Goal: Find specific page/section: Find specific page/section

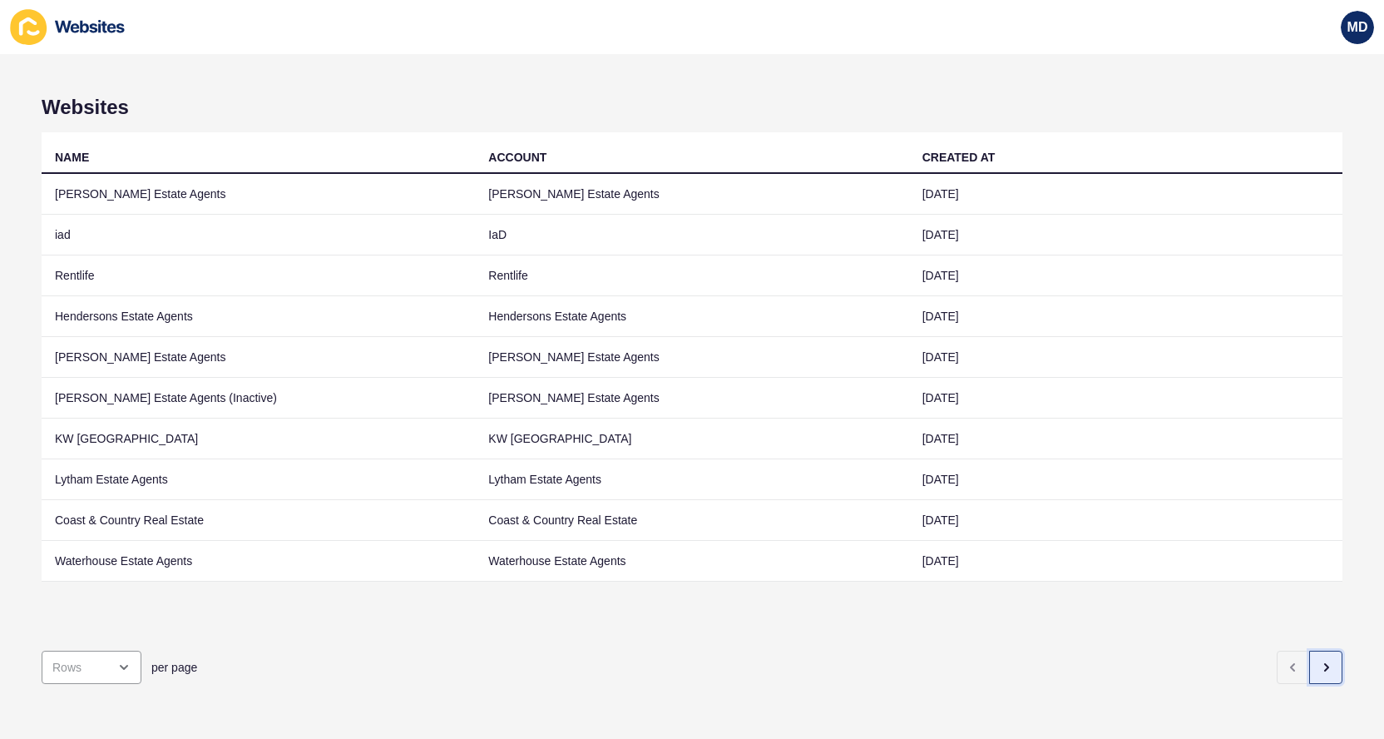
click at [1323, 669] on icon "button" at bounding box center [1325, 667] width 13 height 13
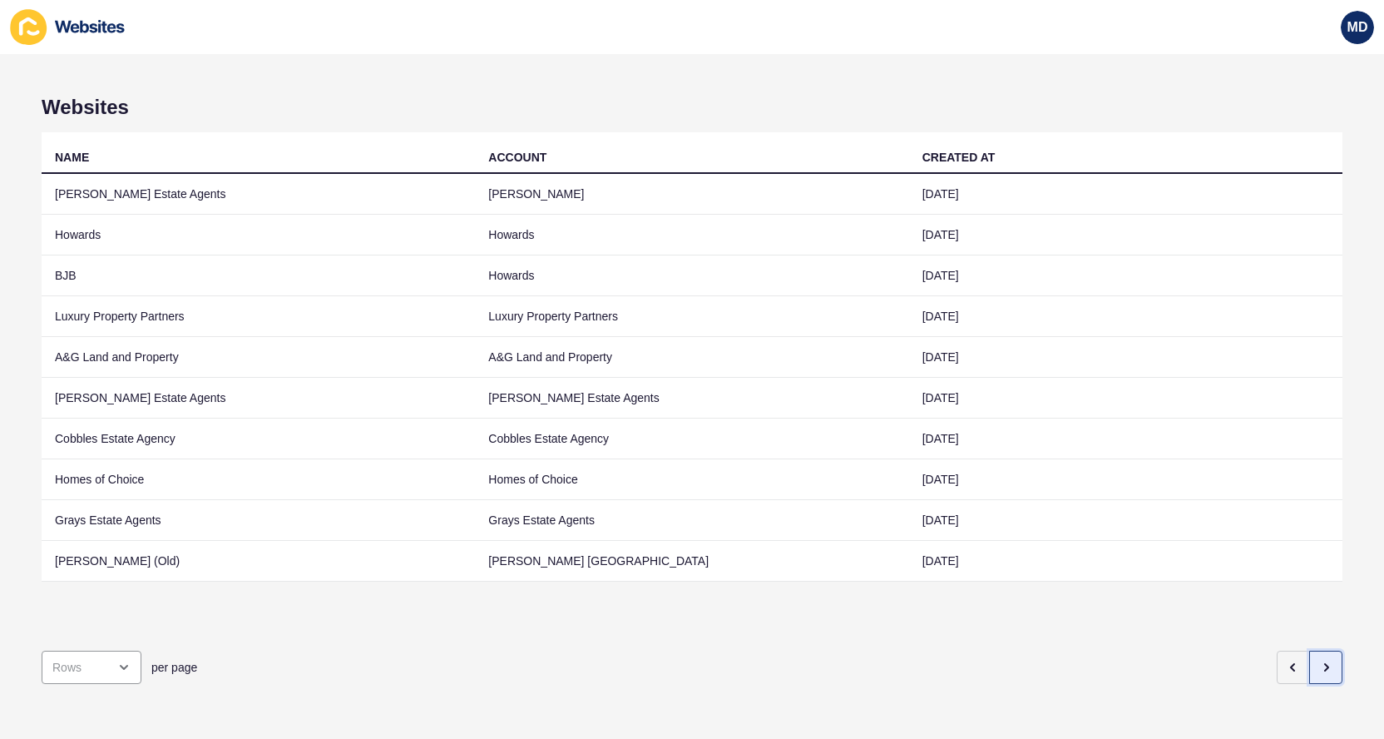
click at [1326, 665] on icon "button" at bounding box center [1326, 667] width 3 height 7
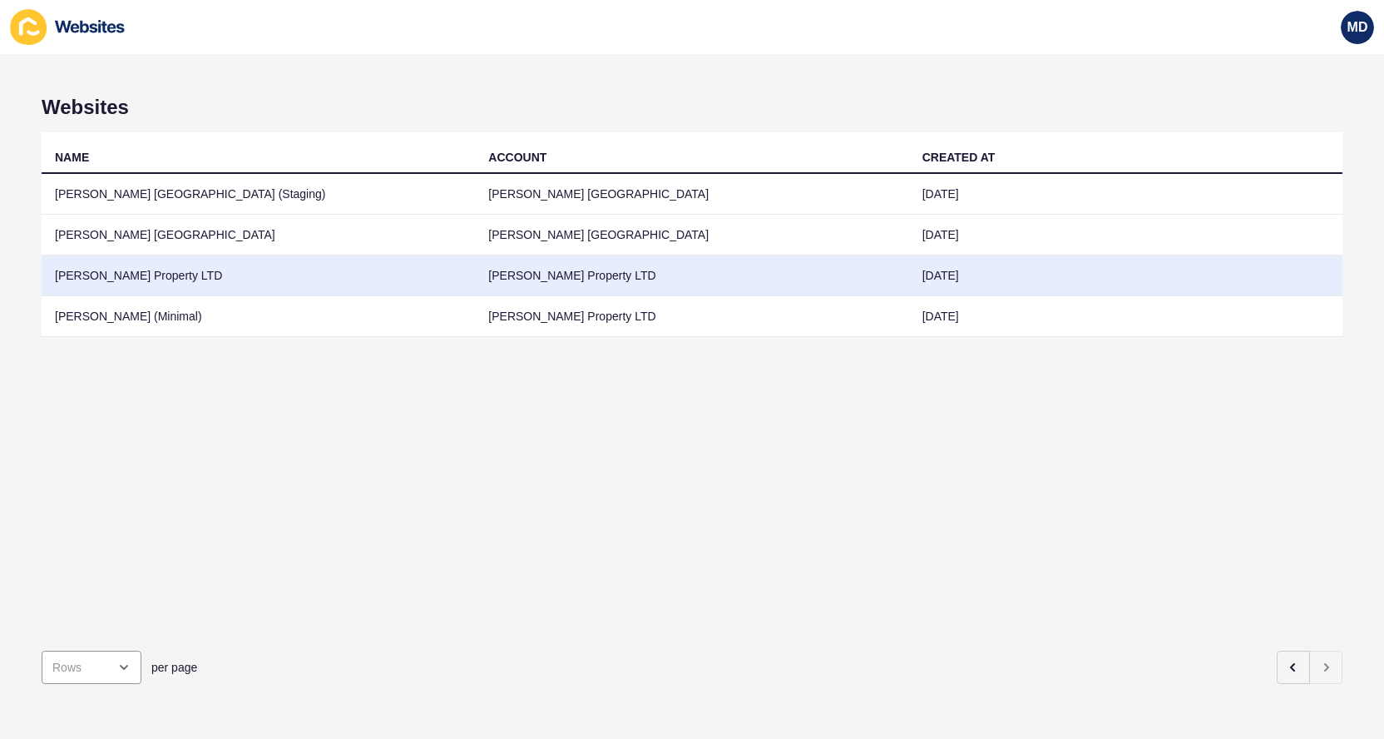
click at [396, 286] on td "[PERSON_NAME] Property LTD" at bounding box center [258, 275] width 433 height 41
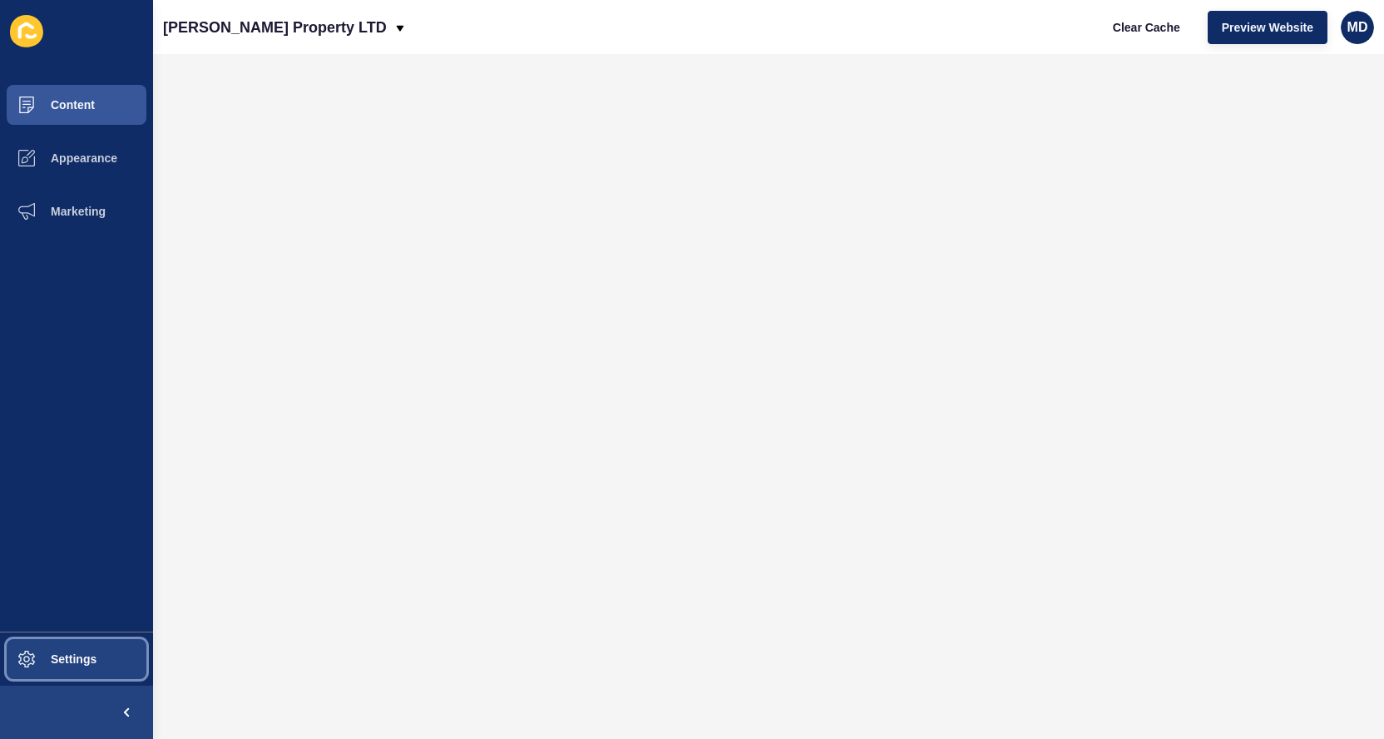
click at [69, 680] on button "Settings" at bounding box center [76, 658] width 153 height 53
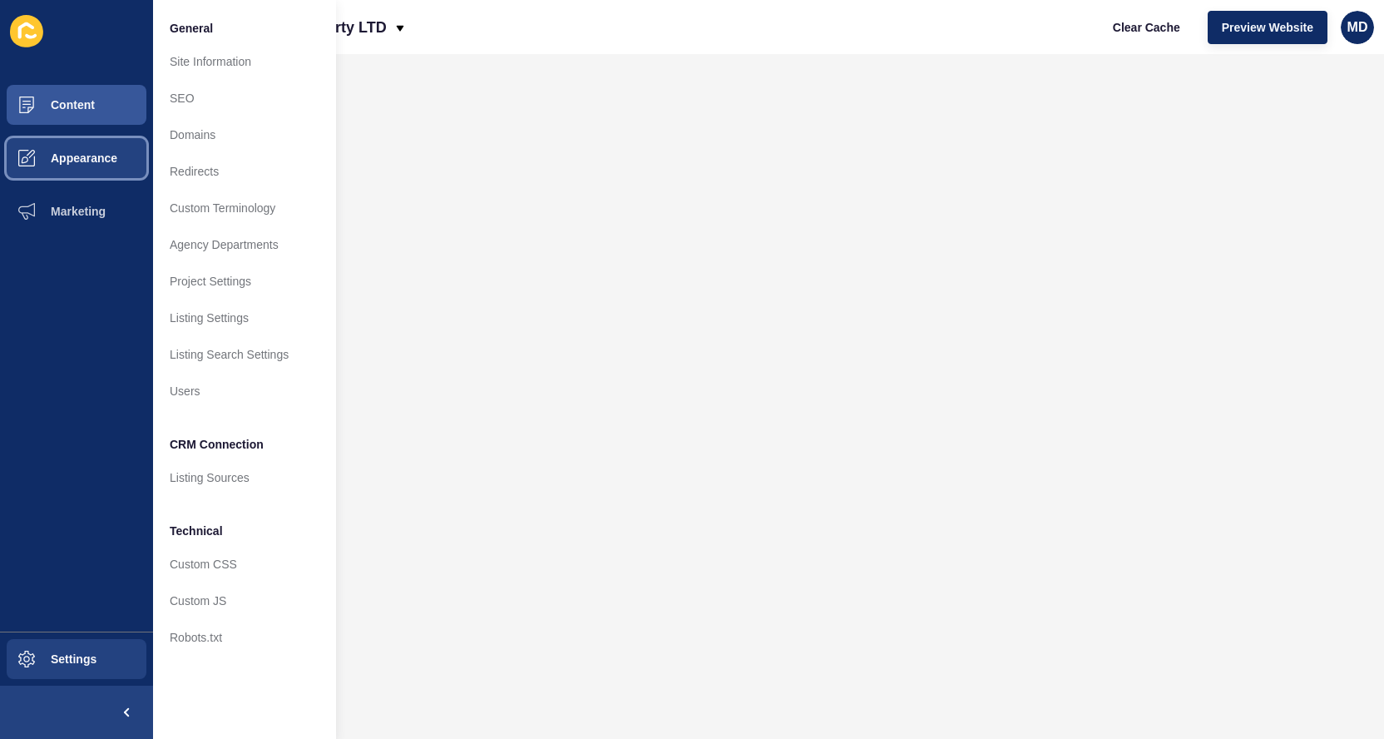
click at [108, 164] on span "Appearance" at bounding box center [58, 157] width 120 height 13
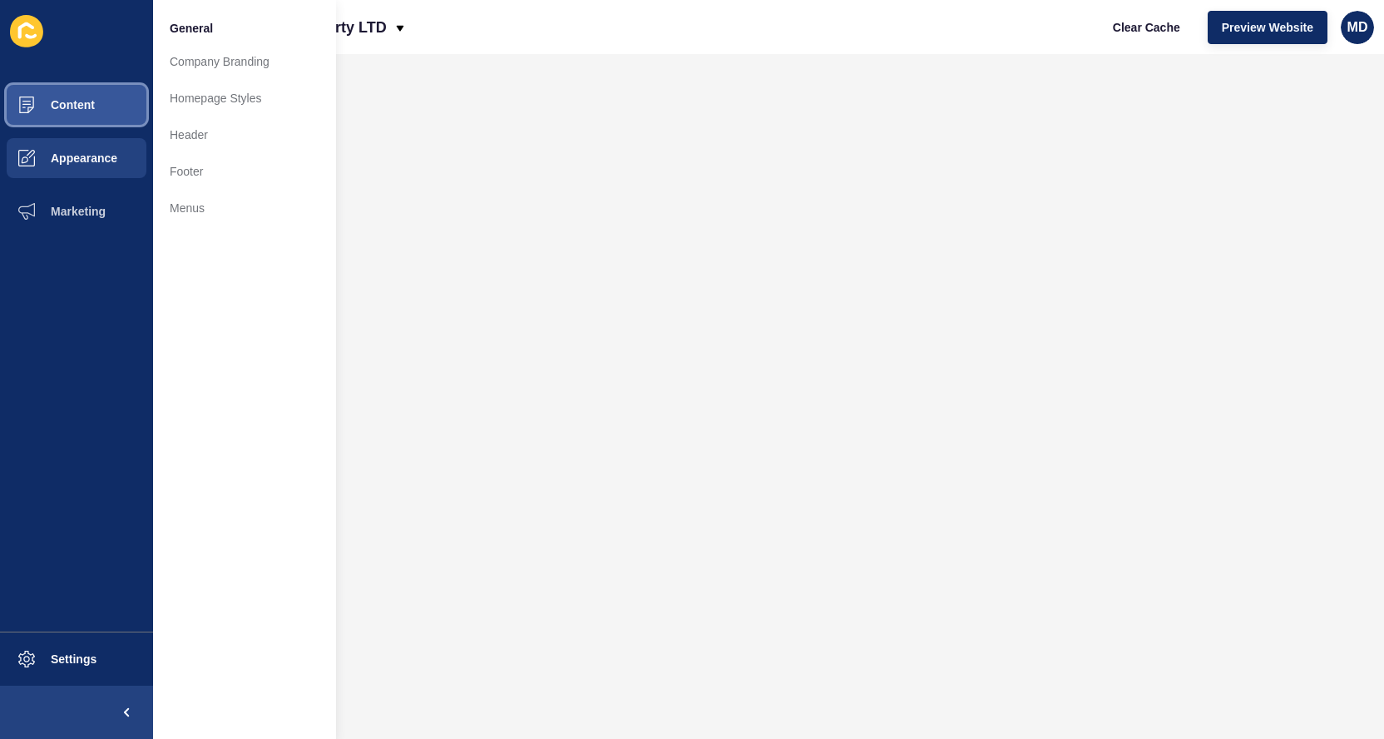
click at [126, 106] on button "Content" at bounding box center [76, 104] width 153 height 53
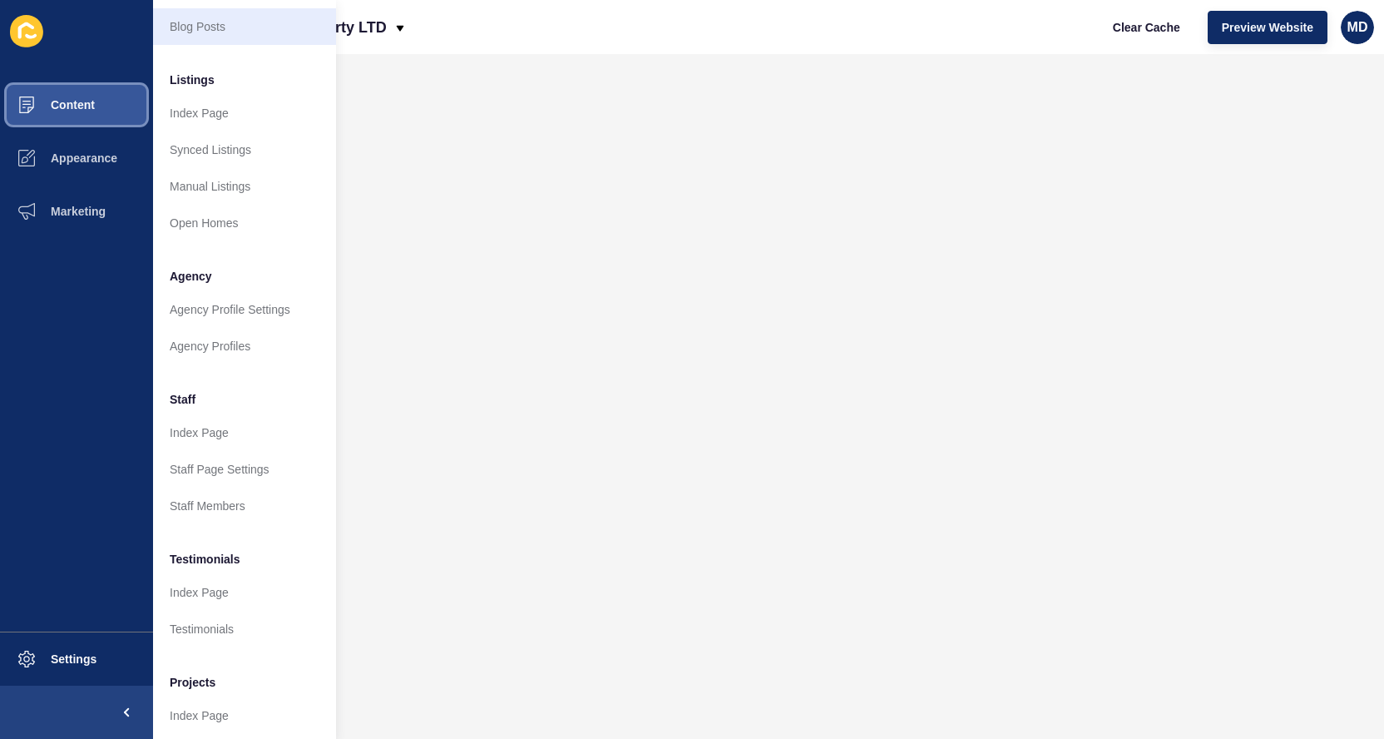
scroll to position [236, 0]
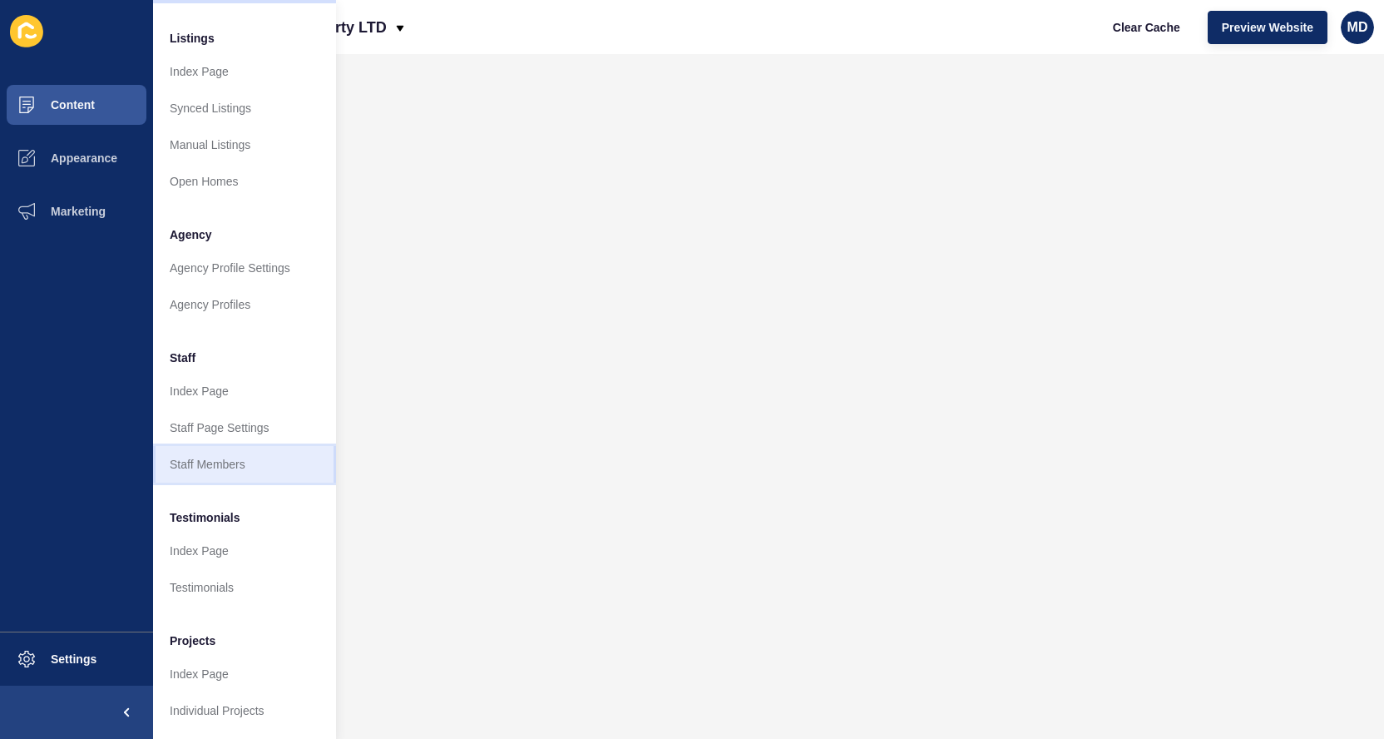
click at [196, 463] on link "Staff Members" at bounding box center [244, 464] width 183 height 37
